Goal: Task Accomplishment & Management: Manage account settings

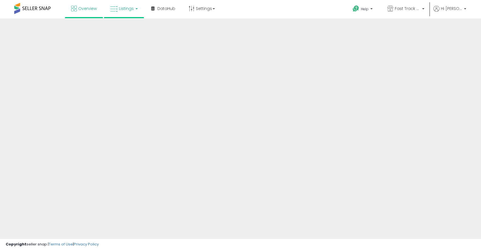
click at [128, 10] on span "Listings" at bounding box center [126, 9] width 15 height 6
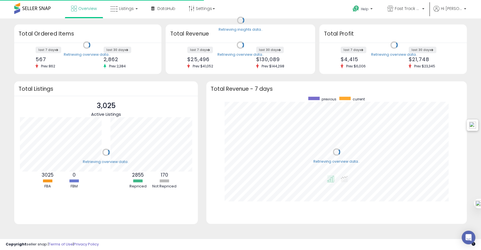
scroll to position [108, 249]
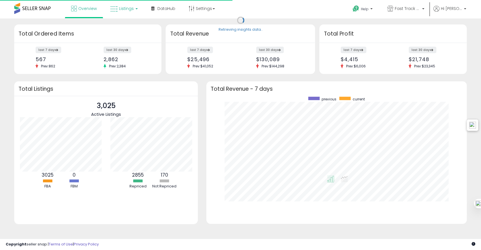
click at [130, 11] on span "Listings" at bounding box center [126, 9] width 15 height 6
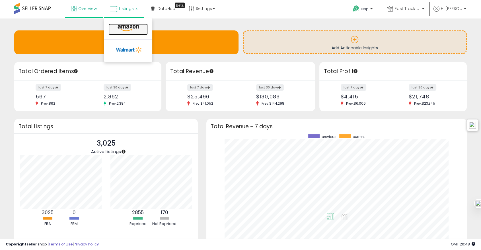
click at [124, 27] on icon at bounding box center [128, 27] width 25 height 7
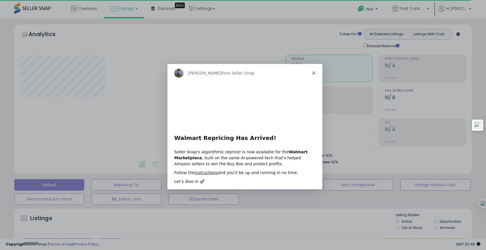
click at [314, 72] on polygon "Close" at bounding box center [313, 72] width 3 height 3
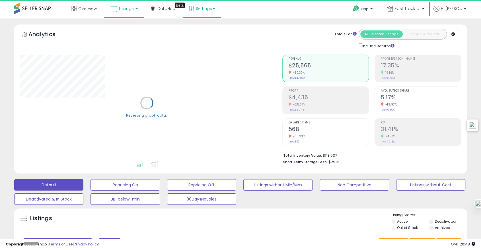
click at [196, 7] on link "Settings" at bounding box center [202, 8] width 35 height 17
click at [199, 27] on link "Store settings" at bounding box center [203, 28] width 26 height 5
